Goal: Task Accomplishment & Management: Complete application form

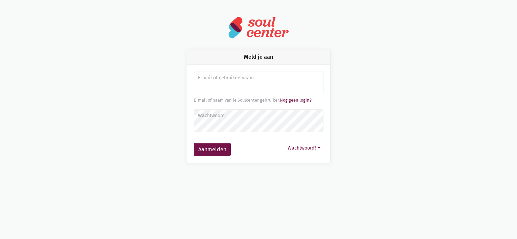
type input "[PERSON_NAME][EMAIL_ADDRESS][DOMAIN_NAME]"
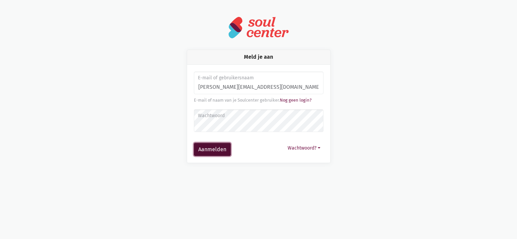
click at [211, 151] on button "Aanmelden" at bounding box center [212, 150] width 37 height 14
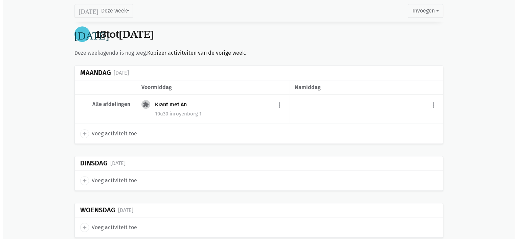
scroll to position [451, 0]
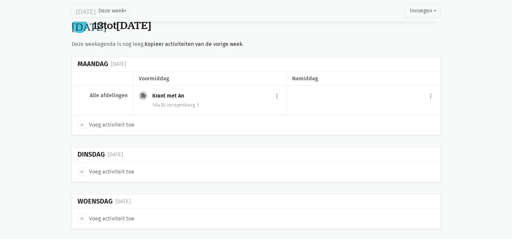
click at [80, 122] on icon "add" at bounding box center [82, 125] width 6 height 6
select select "14:00"
select select "15:00"
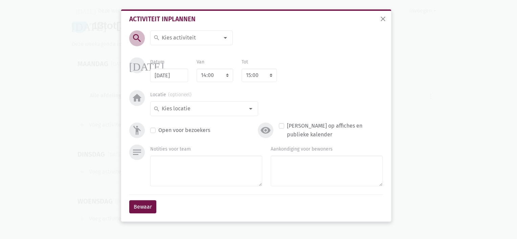
click at [162, 37] on input at bounding box center [190, 37] width 58 height 9
type input "Jarigenfeest"
click at [177, 62] on label "Jarigenfeest" at bounding box center [175, 62] width 29 height 9
click at [229, 76] on select "7:00 7:15 7:30 7:45 8:00 8:15 8:30 8:45 9:00 9:15 9:30 9:45 10:00 10:15 10:30 1…" at bounding box center [214, 76] width 37 height 14
select select "12:00"
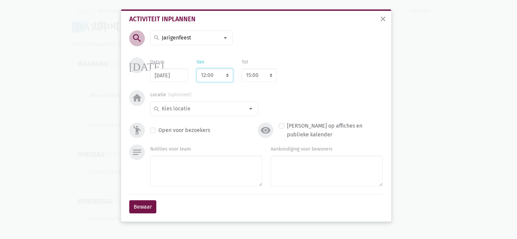
click at [196, 69] on select "7:00 7:15 7:30 7:45 8:00 8:15 8:30 8:45 9:00 9:15 9:30 9:45 10:00 10:15 10:30 1…" at bounding box center [214, 76] width 37 height 14
select select "13:00"
click at [252, 107] on div at bounding box center [251, 109] width 14 height 14
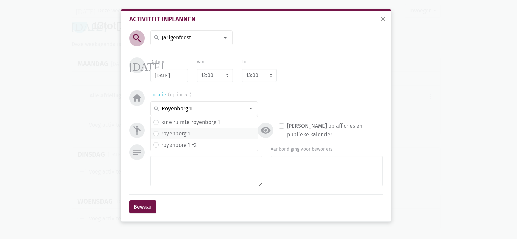
type input "Royenborg 1"
click at [166, 133] on label "royenborg 1" at bounding box center [175, 133] width 29 height 9
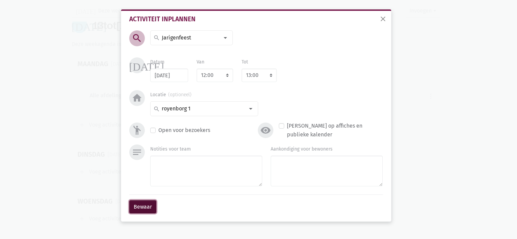
click at [145, 206] on button "Bewaar" at bounding box center [142, 207] width 27 height 14
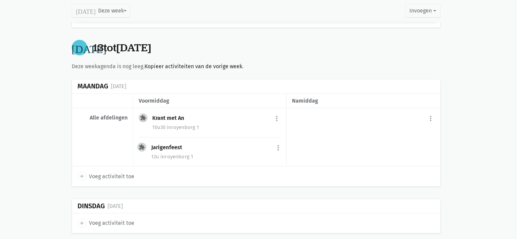
scroll to position [424, 0]
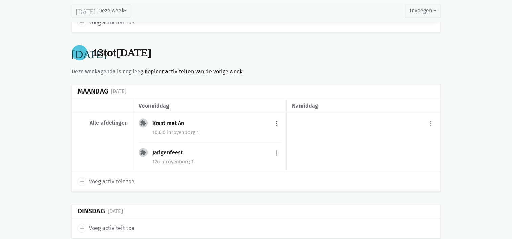
click at [279, 122] on button "more_vert" at bounding box center [277, 123] width 8 height 13
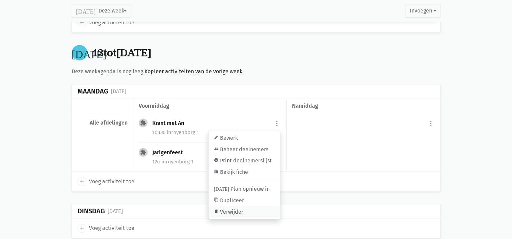
drag, startPoint x: 225, startPoint y: 208, endPoint x: 276, endPoint y: 21, distance: 193.6
click at [225, 208] on link "delete Verwijder" at bounding box center [243, 212] width 71 height 11
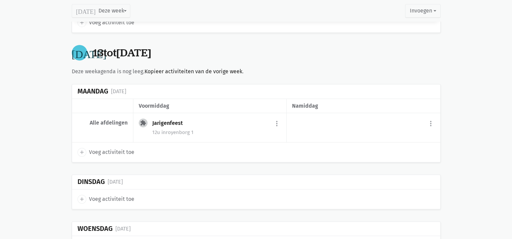
click at [84, 149] on icon "add" at bounding box center [82, 152] width 6 height 6
select select "14:00"
select select "15:00"
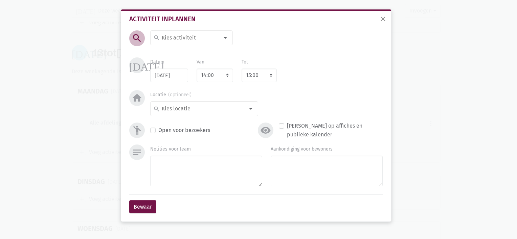
click at [170, 34] on input at bounding box center [190, 37] width 58 height 9
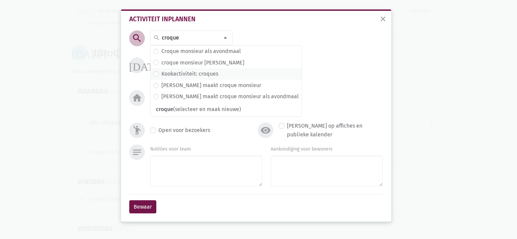
type input "croque"
click at [177, 76] on label "Kookactiviteit: croques" at bounding box center [189, 74] width 57 height 9
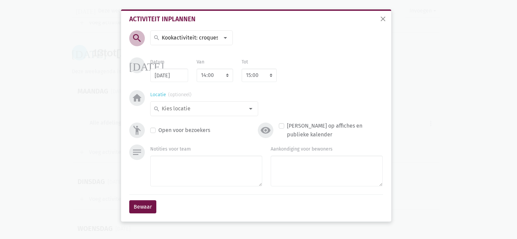
click at [176, 109] on input at bounding box center [203, 108] width 84 height 9
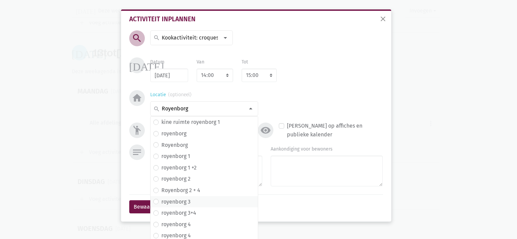
type input "Royenborg"
click at [179, 198] on label "royenborg 3" at bounding box center [175, 202] width 29 height 9
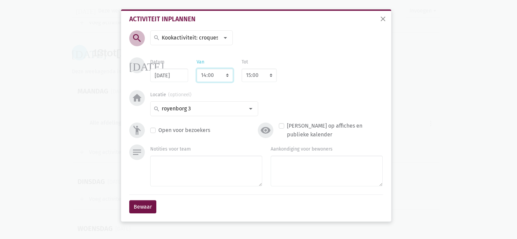
click at [205, 75] on select "7:00 7:15 7:30 7:45 8:00 8:15 8:30 8:45 9:00 9:15 9:30 9:45 10:00 10:15 10:30 1…" at bounding box center [214, 76] width 37 height 14
select select "17:00"
click at [196, 69] on select "7:00 7:15 7:30 7:45 8:00 8:15 8:30 8:45 9:00 9:15 9:30 9:45 10:00 10:15 10:30 1…" at bounding box center [214, 76] width 37 height 14
select select "18:00"
click at [152, 202] on button "Bewaar" at bounding box center [142, 207] width 27 height 14
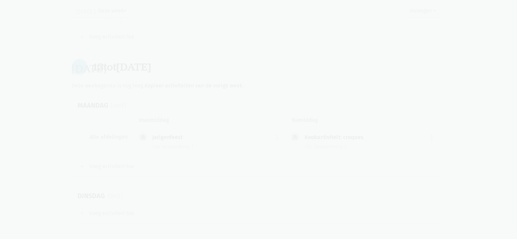
scroll to position [409, 0]
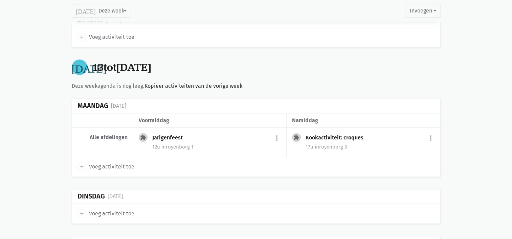
click at [84, 164] on icon "add" at bounding box center [82, 167] width 6 height 6
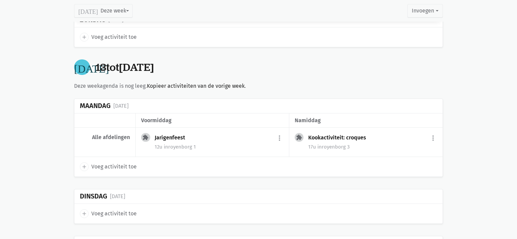
select select "14:00"
select select "15:00"
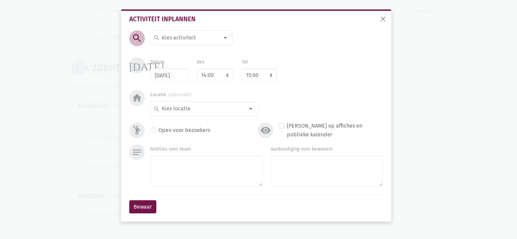
click at [190, 32] on div "search" at bounding box center [191, 37] width 82 height 15
type input "krant met [PERSON_NAME]"
click at [183, 47] on label "Krant met [PERSON_NAME]" at bounding box center [193, 51] width 65 height 9
click at [218, 72] on select "7:00 7:15 7:30 7:45 8:00 8:15 8:30 8:45 9:00 9:15 9:30 9:45 10:00 10:15 10:30 1…" at bounding box center [214, 76] width 37 height 14
select select "10:30"
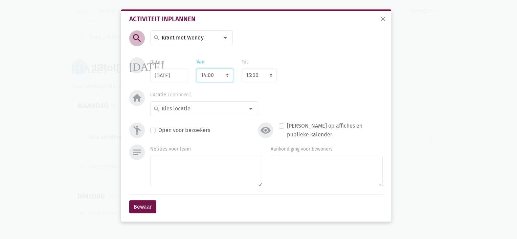
click at [196, 69] on select "7:00 7:15 7:30 7:45 8:00 8:15 8:30 8:45 9:00 9:15 9:30 9:45 10:00 10:15 10:30 1…" at bounding box center [214, 76] width 37 height 14
select select "11:30"
click at [251, 105] on div at bounding box center [251, 109] width 14 height 14
type input "Royenborg 2"
click at [200, 121] on span "royenborg 2" at bounding box center [204, 122] width 102 height 9
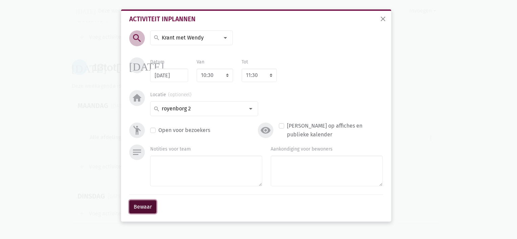
click at [141, 204] on button "Bewaar" at bounding box center [142, 207] width 27 height 14
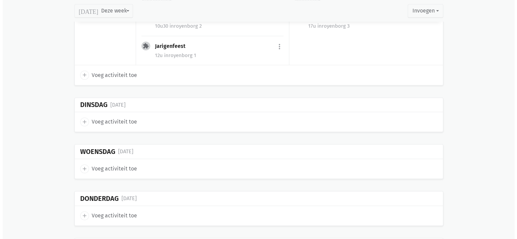
scroll to position [533, 0]
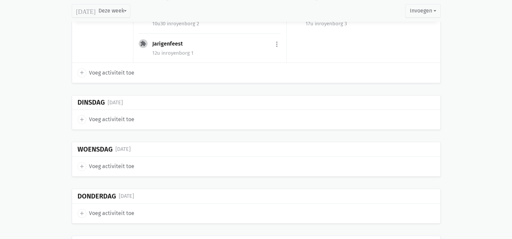
click at [79, 117] on icon "add" at bounding box center [82, 120] width 6 height 6
select select "14:00"
select select "15:00"
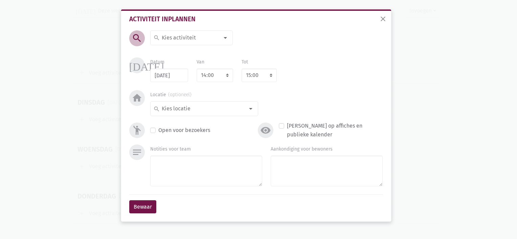
click at [172, 34] on input at bounding box center [190, 37] width 58 height 9
type input "Woordspel met An"
click at [173, 55] on span "Woordspel met An" at bounding box center [178, 52] width 45 height 6
click at [219, 76] on select "7:00 7:15 7:30 7:45 8:00 8:15 8:30 8:45 9:00 9:15 9:30 9:45 10:00 10:15 10:30 1…" at bounding box center [214, 76] width 37 height 14
select select "10:30"
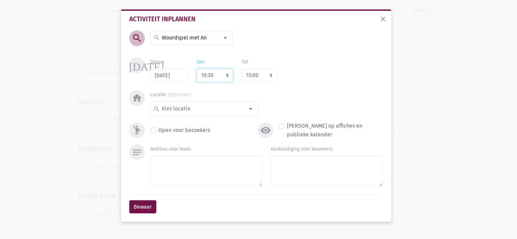
click at [196, 69] on select "7:00 7:15 7:30 7:45 8:00 8:15 8:30 8:45 9:00 9:15 9:30 9:45 10:00 10:15 10:30 1…" at bounding box center [214, 76] width 37 height 14
select select "11:30"
click at [194, 107] on input at bounding box center [203, 108] width 84 height 9
type input "Royenborg 4"
click at [177, 124] on label "royenborg 4" at bounding box center [175, 122] width 29 height 9
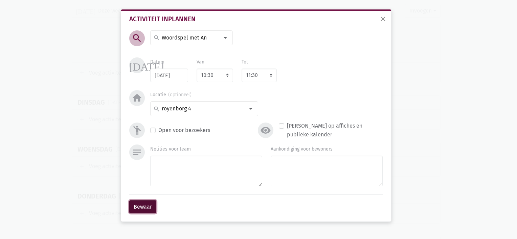
click at [144, 202] on button "Bewaar" at bounding box center [142, 207] width 27 height 14
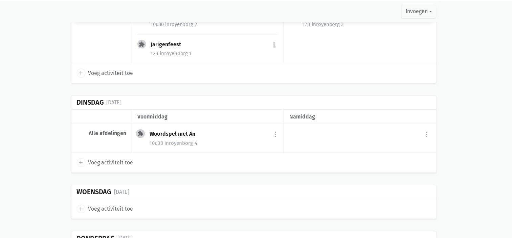
scroll to position [529, 0]
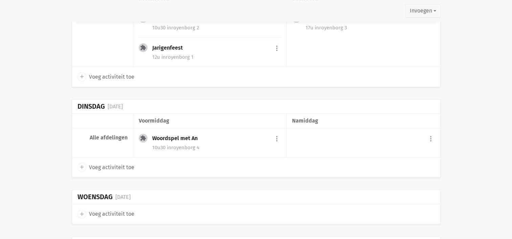
click at [80, 166] on icon "add" at bounding box center [82, 167] width 6 height 6
select select "14:00"
select select "15:00"
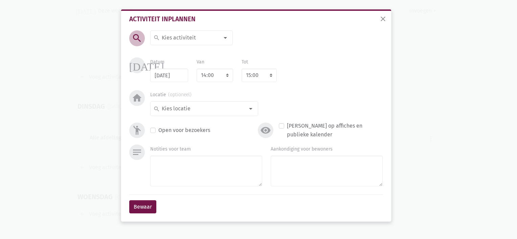
click at [171, 39] on input at bounding box center [190, 37] width 58 height 9
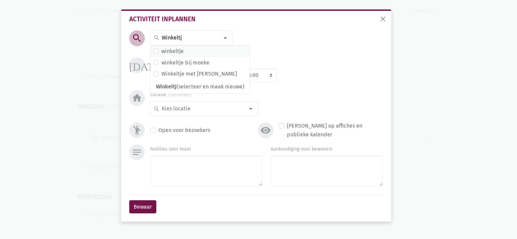
type input "Winkeltj"
click at [174, 54] on label "winkeltje" at bounding box center [172, 51] width 22 height 9
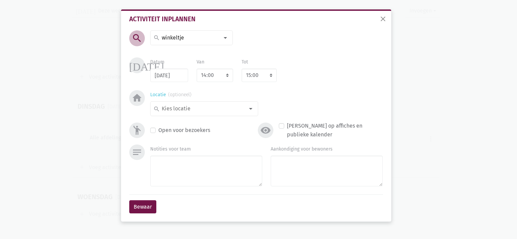
click at [191, 105] on input at bounding box center [203, 108] width 84 height 9
type input "Royenborg 3"
click at [181, 122] on label "royenborg 3" at bounding box center [175, 122] width 29 height 9
click at [140, 204] on button "Bewaar" at bounding box center [142, 207] width 27 height 14
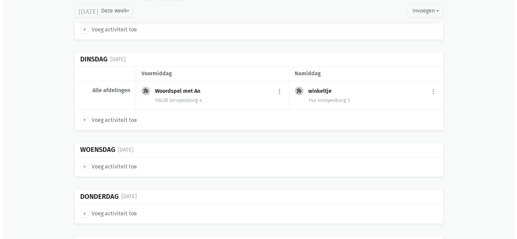
scroll to position [596, 0]
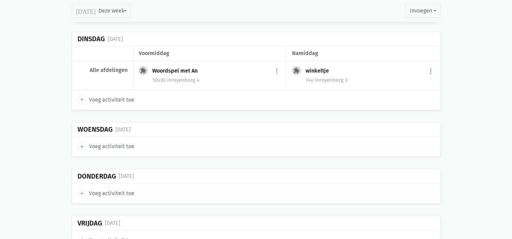
click at [82, 144] on icon "add" at bounding box center [82, 147] width 6 height 6
select select "14:00"
select select "15:00"
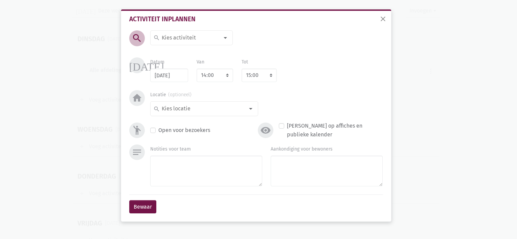
click at [171, 37] on input at bounding box center [190, 37] width 58 height 9
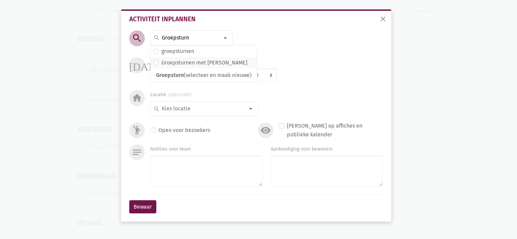
type input "Groepsturn"
click at [172, 62] on label "Groepsturnen met [PERSON_NAME]" at bounding box center [204, 62] width 86 height 9
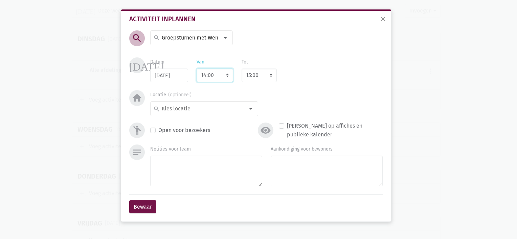
click at [219, 77] on select "7:00 7:15 7:30 7:45 8:00 8:15 8:30 8:45 9:00 9:15 9:30 9:45 10:00 10:15 10:30 1…" at bounding box center [214, 76] width 37 height 14
select select "10:30"
click at [196, 69] on select "7:00 7:15 7:30 7:45 8:00 8:15 8:30 8:45 9:00 9:15 9:30 9:45 10:00 10:15 10:30 1…" at bounding box center [214, 76] width 37 height 14
select select "11:30"
click at [246, 114] on div at bounding box center [251, 109] width 14 height 14
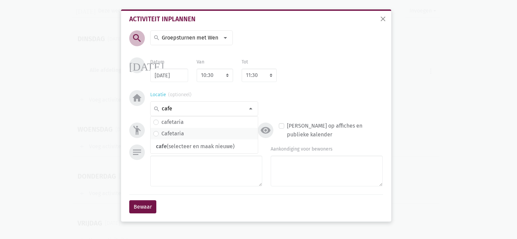
type input "cafe"
click at [200, 134] on span "Cafetaria" at bounding box center [204, 133] width 102 height 9
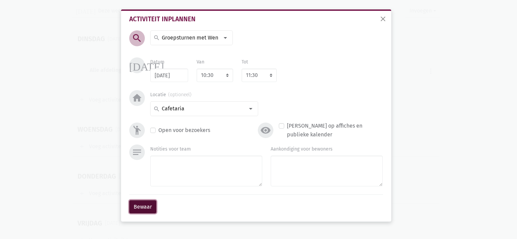
click at [142, 207] on button "Bewaar" at bounding box center [142, 207] width 27 height 14
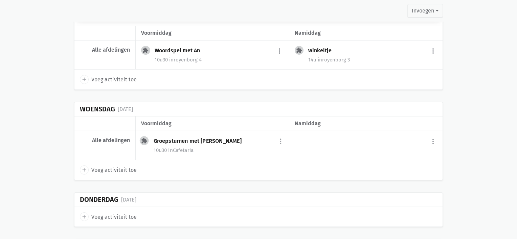
scroll to position [619, 0]
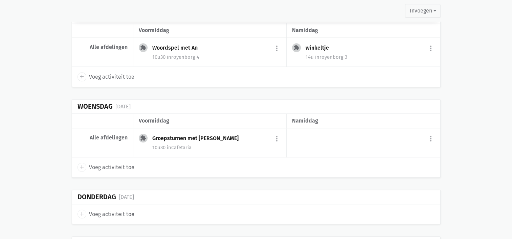
click at [81, 78] on span "add" at bounding box center [81, 76] width 9 height 9
select select "14:00"
select select "15:00"
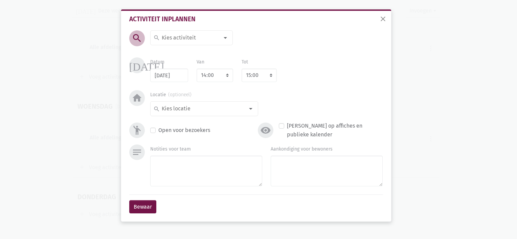
click at [169, 35] on input at bounding box center [190, 37] width 58 height 9
type input "Mosselsouper"
click at [227, 76] on select "7:00 7:15 7:30 7:45 8:00 8:15 8:30 8:45 9:00 9:15 9:30 9:45 10:00 10:15 10:30 1…" at bounding box center [214, 76] width 37 height 14
select select "12:00"
click at [196, 69] on select "7:00 7:15 7:30 7:45 8:00 8:15 8:30 8:45 9:00 9:15 9:30 9:45 10:00 10:15 10:30 1…" at bounding box center [214, 76] width 37 height 14
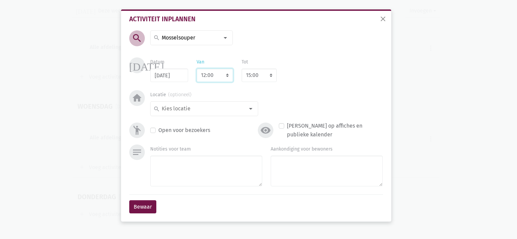
select select "13:00"
click at [206, 108] on input at bounding box center [203, 108] width 84 height 9
type input "cafetaria"
click at [211, 37] on input "Mosselsouper" at bounding box center [190, 37] width 58 height 9
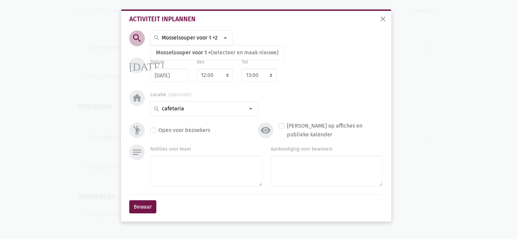
scroll to position [0, 0]
type input "Mosselsouper voor 1 + 2"
click at [180, 54] on span "Mosselsouper voor 1 + 2" at bounding box center [185, 52] width 59 height 6
click at [141, 204] on button "Bewaar" at bounding box center [142, 207] width 27 height 14
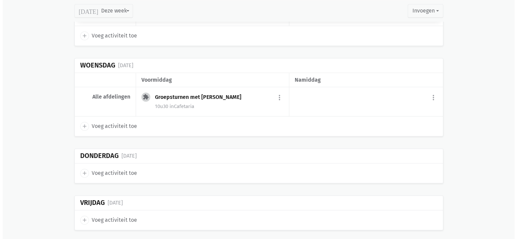
scroll to position [691, 0]
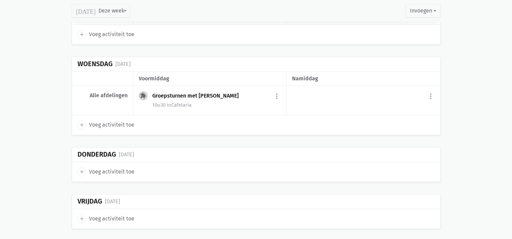
click at [82, 169] on icon "add" at bounding box center [82, 172] width 6 height 6
select select "14:00"
select select "15:00"
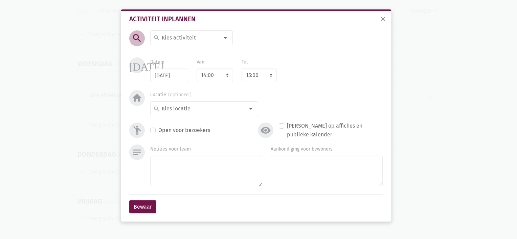
click at [179, 38] on input at bounding box center [190, 37] width 58 height 9
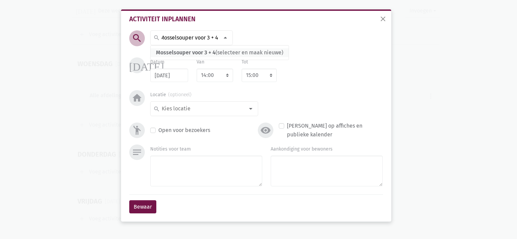
type input "Mosselsouper voor 3 + 4"
click at [177, 52] on span "Mosselsouper voor 3 + 4" at bounding box center [186, 52] width 60 height 6
click at [214, 74] on select "7:00 7:15 7:30 7:45 8:00 8:15 8:30 8:45 9:00 9:15 9:30 9:45 10:00 10:15 10:30 1…" at bounding box center [214, 76] width 37 height 14
select select "12:00"
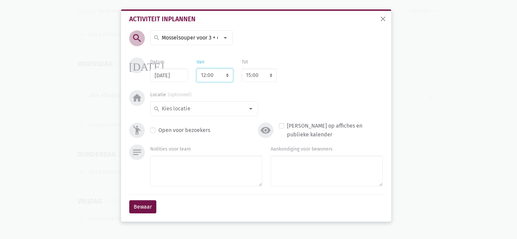
click at [196, 69] on select "7:00 7:15 7:30 7:45 8:00 8:15 8:30 8:45 9:00 9:15 9:30 9:45 10:00 10:15 10:30 1…" at bounding box center [214, 76] width 37 height 14
select select "13:00"
click at [209, 112] on input at bounding box center [203, 108] width 84 height 9
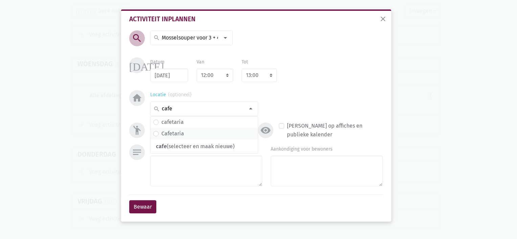
type input "cafe"
click at [179, 129] on span "Cafetaria" at bounding box center [203, 133] width 107 height 11
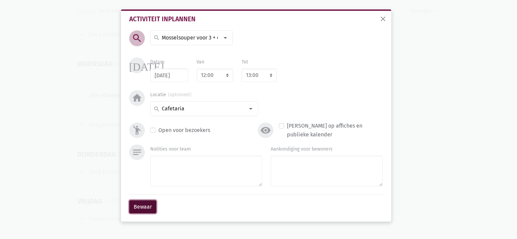
click at [143, 207] on button "Bewaar" at bounding box center [142, 207] width 27 height 14
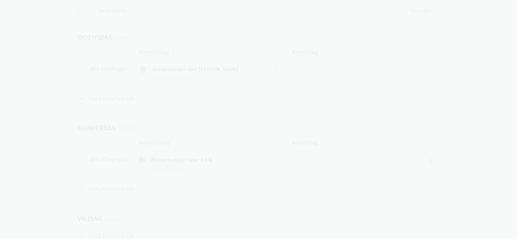
scroll to position [739, 0]
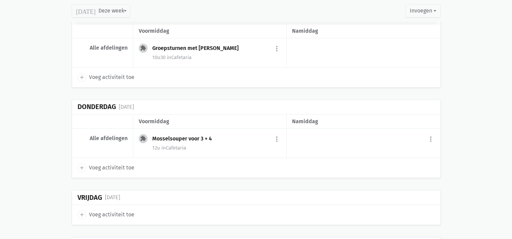
click at [82, 74] on icon "add" at bounding box center [82, 77] width 6 height 6
select select "14:00"
select select "15:00"
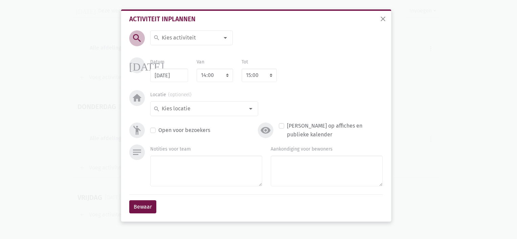
click at [162, 35] on input at bounding box center [190, 37] width 58 height 9
type input "Crea met [PERSON_NAME]"
click at [164, 54] on label "Crea met [PERSON_NAME]" at bounding box center [193, 51] width 64 height 9
click at [180, 112] on input at bounding box center [203, 108] width 84 height 9
type input "Royenborg 4"
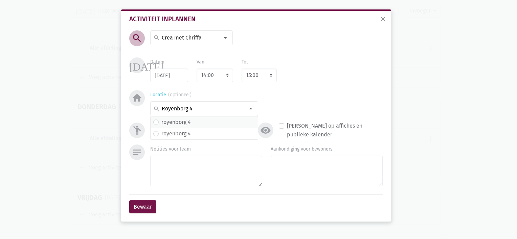
click at [176, 120] on label "royenborg 4" at bounding box center [175, 122] width 29 height 9
click at [146, 204] on button "Bewaar" at bounding box center [142, 207] width 27 height 14
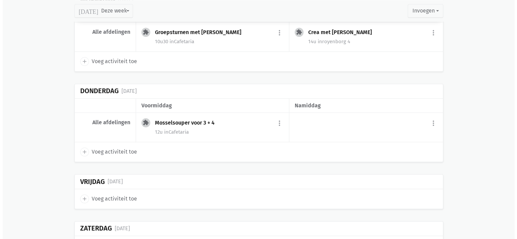
scroll to position [757, 0]
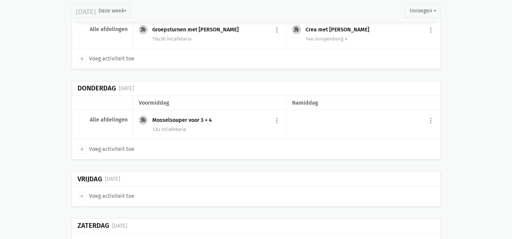
click at [80, 146] on icon "add" at bounding box center [82, 149] width 6 height 6
select select "14:00"
select select "15:00"
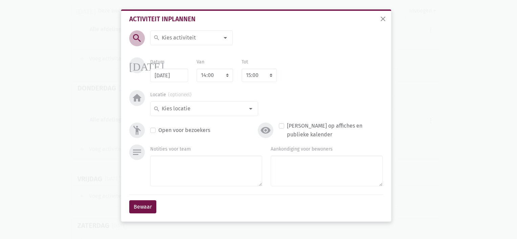
click at [182, 37] on input at bounding box center [190, 37] width 58 height 9
type input "Muziek met An"
click at [174, 51] on span "Muziek met An" at bounding box center [174, 52] width 36 height 6
click at [220, 76] on select "7:00 7:15 7:30 7:45 8:00 8:15 8:30 8:45 9:00 9:15 9:30 9:45 10:00 10:15 10:30 1…" at bounding box center [214, 76] width 37 height 14
select select "10:30"
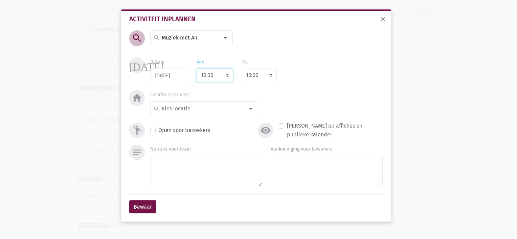
click at [196, 69] on select "7:00 7:15 7:30 7:45 8:00 8:15 8:30 8:45 9:00 9:15 9:30 9:45 10:00 10:15 10:30 1…" at bounding box center [214, 76] width 37 height 14
select select "11:30"
click at [225, 108] on input at bounding box center [203, 108] width 84 height 9
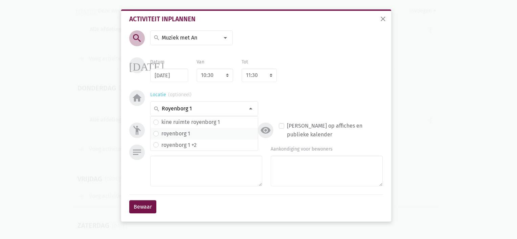
type input "Royenborg 1"
click at [181, 136] on label "royenborg 1" at bounding box center [175, 133] width 29 height 9
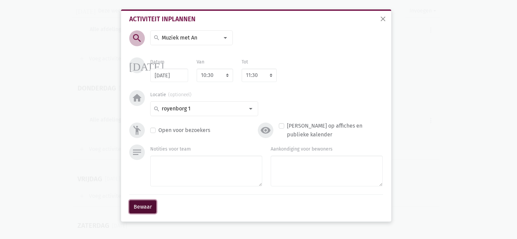
click at [141, 205] on button "Bewaar" at bounding box center [142, 207] width 27 height 14
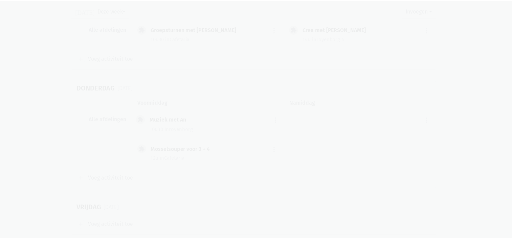
scroll to position [753, 0]
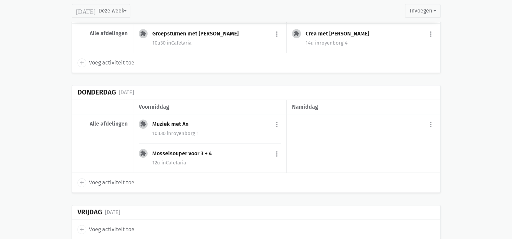
click at [82, 180] on icon "add" at bounding box center [82, 183] width 6 height 6
select select "14:00"
select select "15:00"
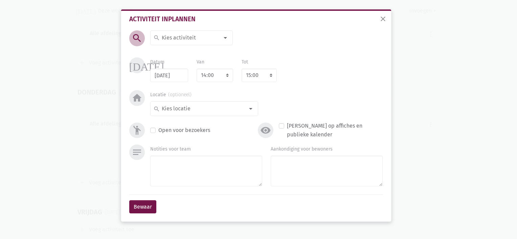
click at [203, 39] on input at bounding box center [190, 37] width 58 height 9
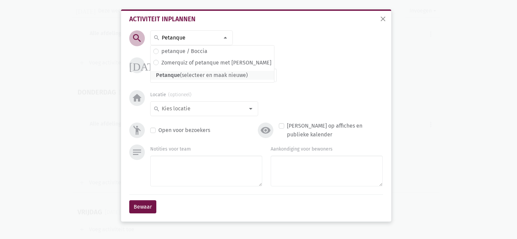
type input "Petanque"
click at [168, 73] on span "Petanque" at bounding box center [168, 75] width 24 height 6
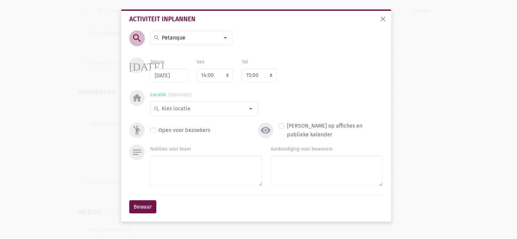
click at [187, 111] on input at bounding box center [203, 108] width 84 height 9
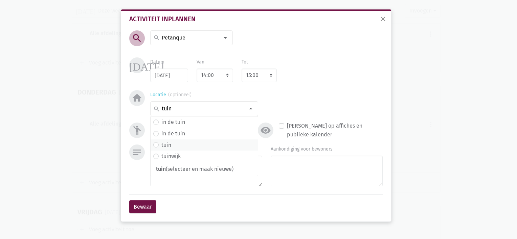
type input "tuin"
click at [165, 144] on label "tuin" at bounding box center [166, 145] width 10 height 9
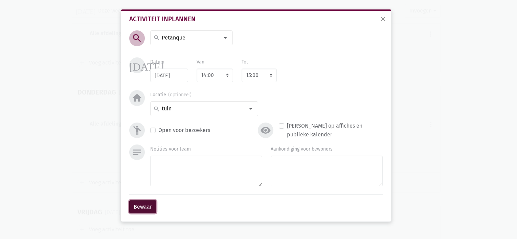
click at [147, 207] on button "Bewaar" at bounding box center [142, 207] width 27 height 14
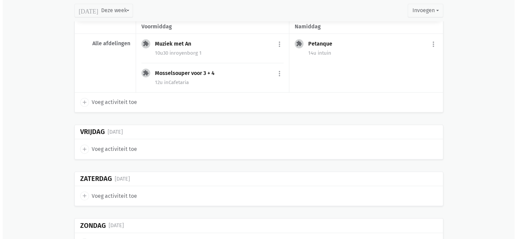
scroll to position [845, 0]
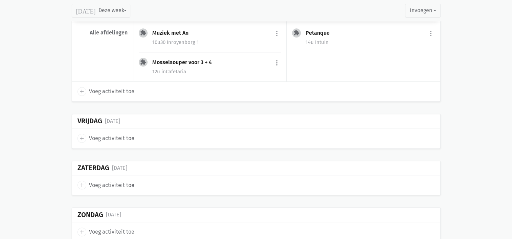
click at [85, 136] on span "add" at bounding box center [81, 138] width 9 height 9
select select "14:00"
select select "15:00"
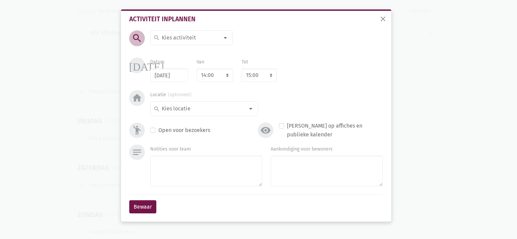
click at [170, 37] on input at bounding box center [190, 37] width 58 height 9
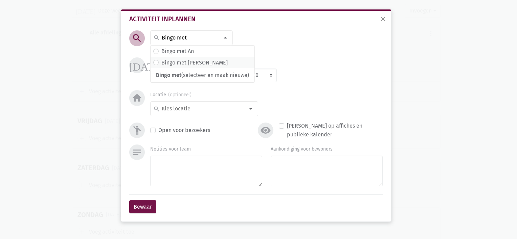
type input "Bingo met"
click at [174, 60] on label "Bingo met [PERSON_NAME]" at bounding box center [194, 62] width 66 height 9
click at [220, 78] on select "7:00 7:15 7:30 7:45 8:00 8:15 8:30 8:45 9:00 9:15 9:30 9:45 10:00 10:15 10:30 1…" at bounding box center [214, 76] width 37 height 14
select select "10:30"
click at [196, 69] on select "7:00 7:15 7:30 7:45 8:00 8:15 8:30 8:45 9:00 9:15 9:30 9:45 10:00 10:15 10:30 1…" at bounding box center [214, 76] width 37 height 14
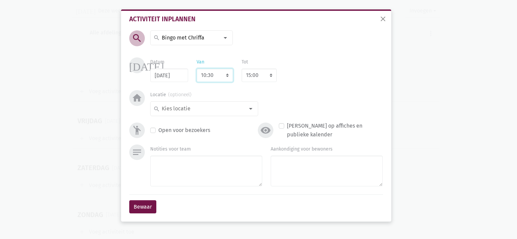
select select "11:30"
click at [241, 107] on input at bounding box center [203, 108] width 84 height 9
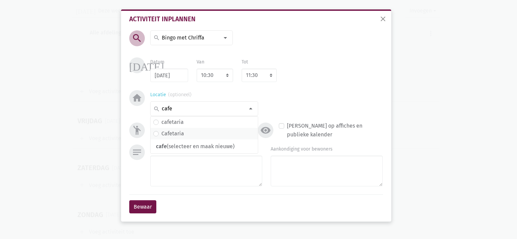
type input "cafe"
click at [174, 138] on label "Cafetaria" at bounding box center [172, 133] width 23 height 9
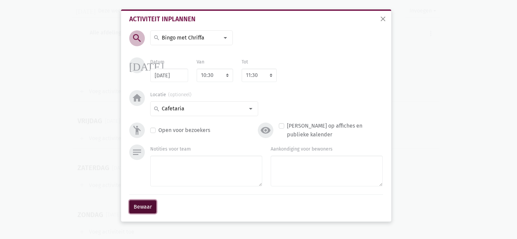
click at [143, 203] on button "Bewaar" at bounding box center [142, 207] width 27 height 14
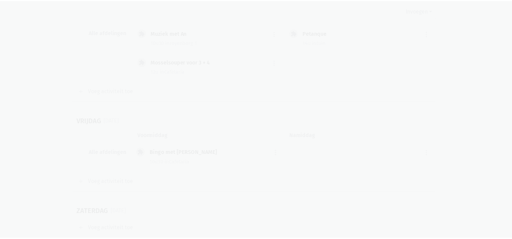
scroll to position [843, 0]
